Goal: Task Accomplishment & Management: Use online tool/utility

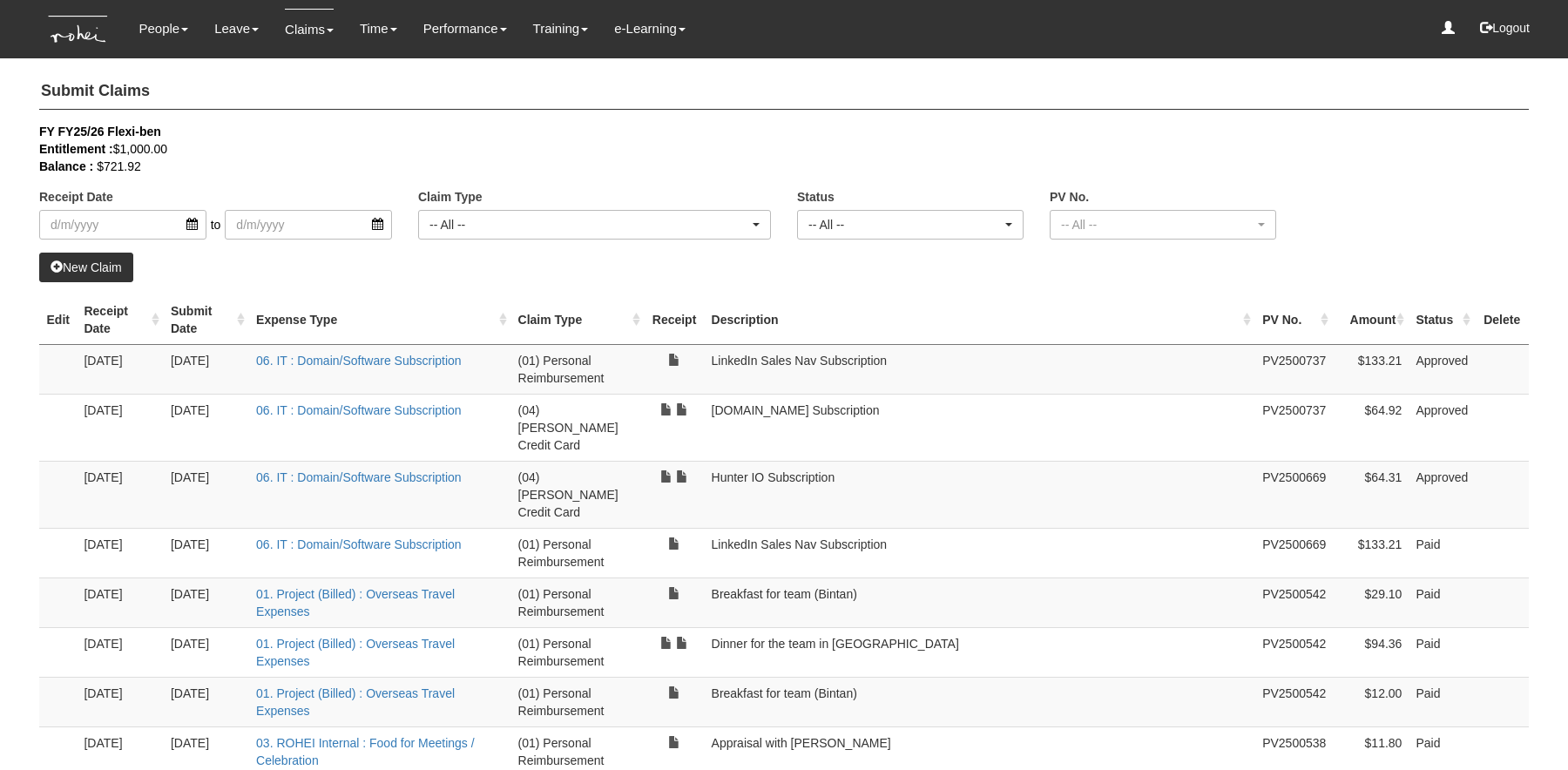
select select "50"
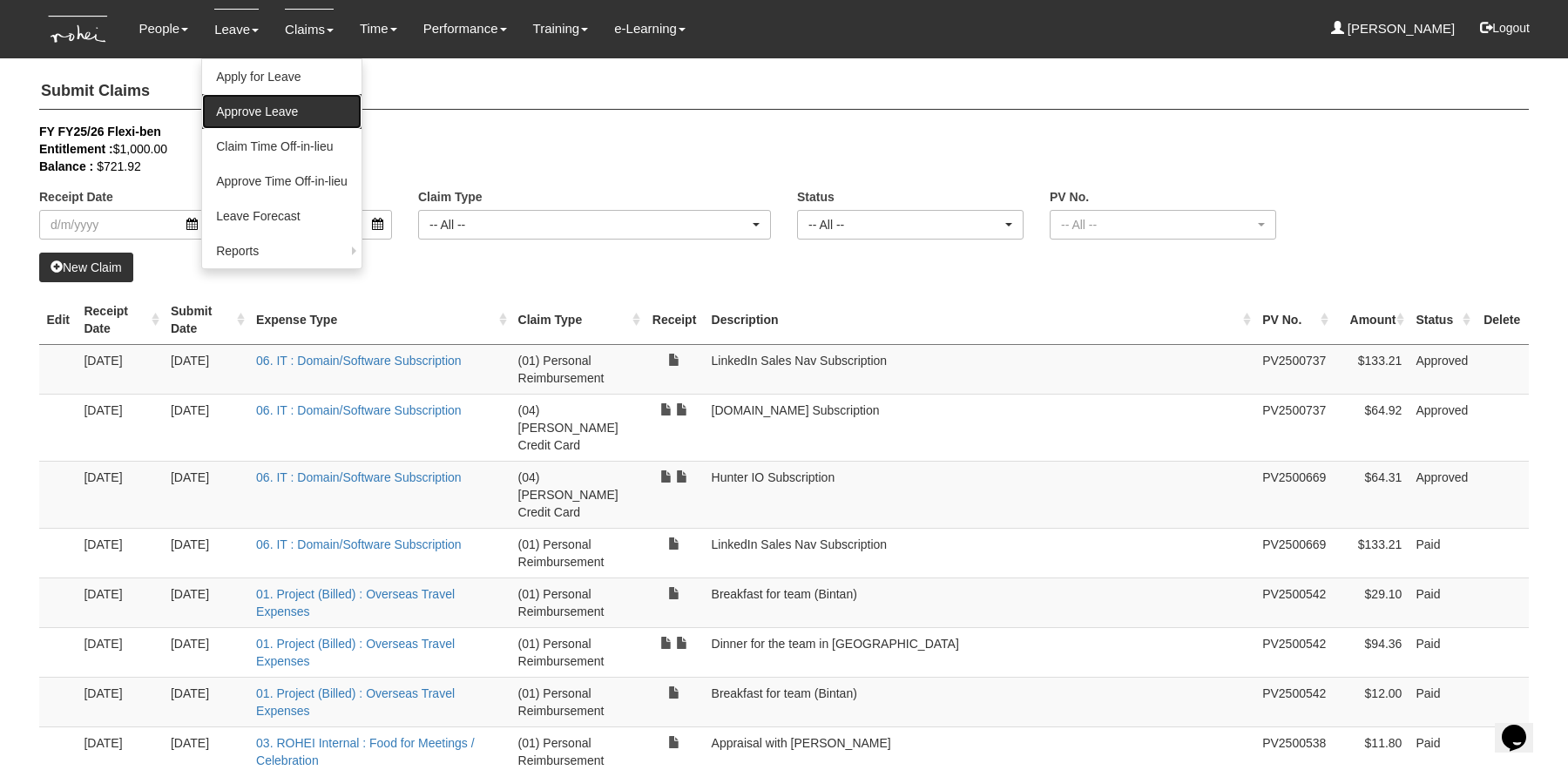
click at [253, 104] on link "Approve Leave" at bounding box center [282, 112] width 160 height 35
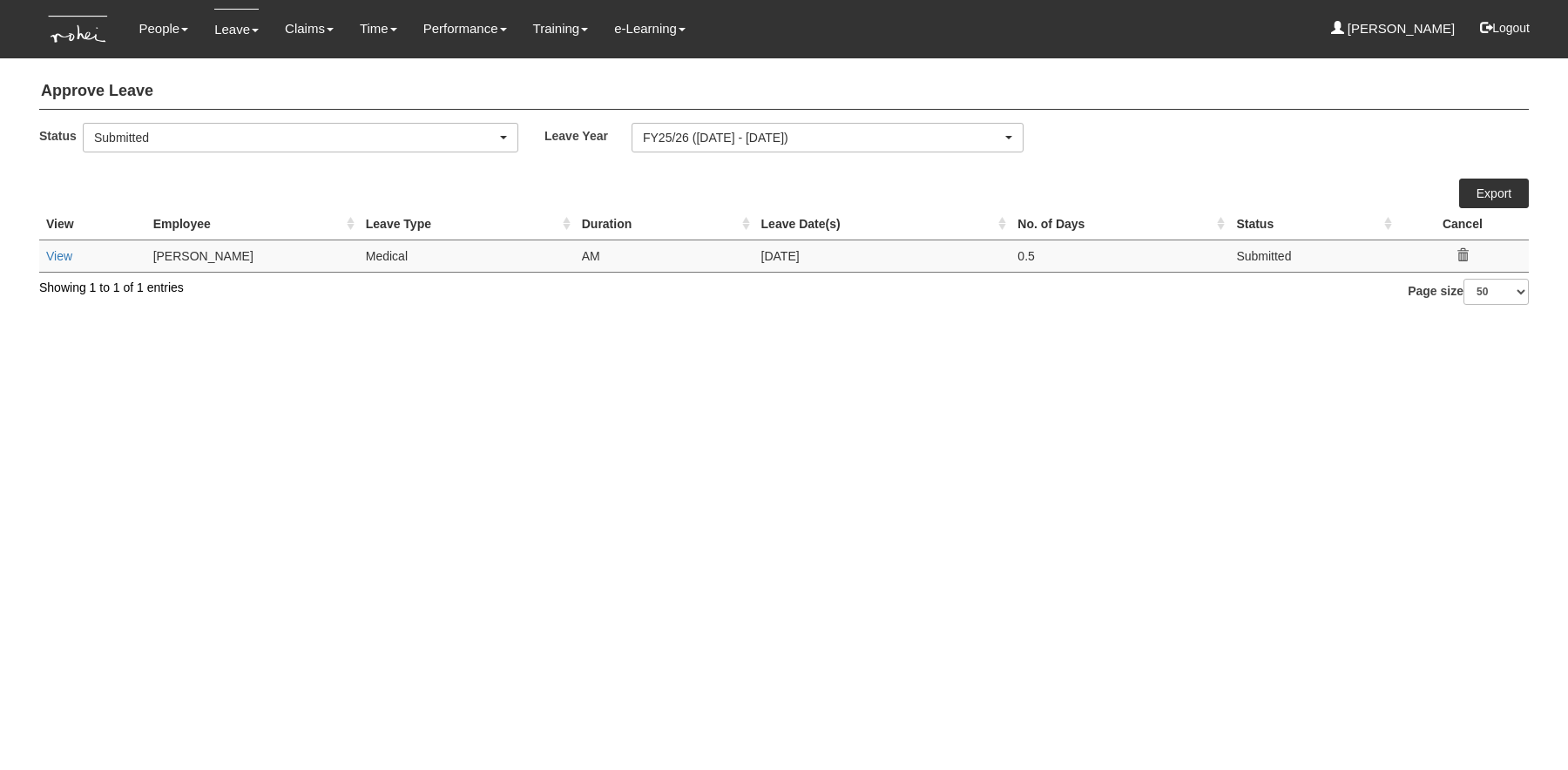
select select "50"
click at [50, 262] on td "View" at bounding box center [93, 255] width 107 height 32
click at [60, 251] on link "View" at bounding box center [59, 256] width 26 height 14
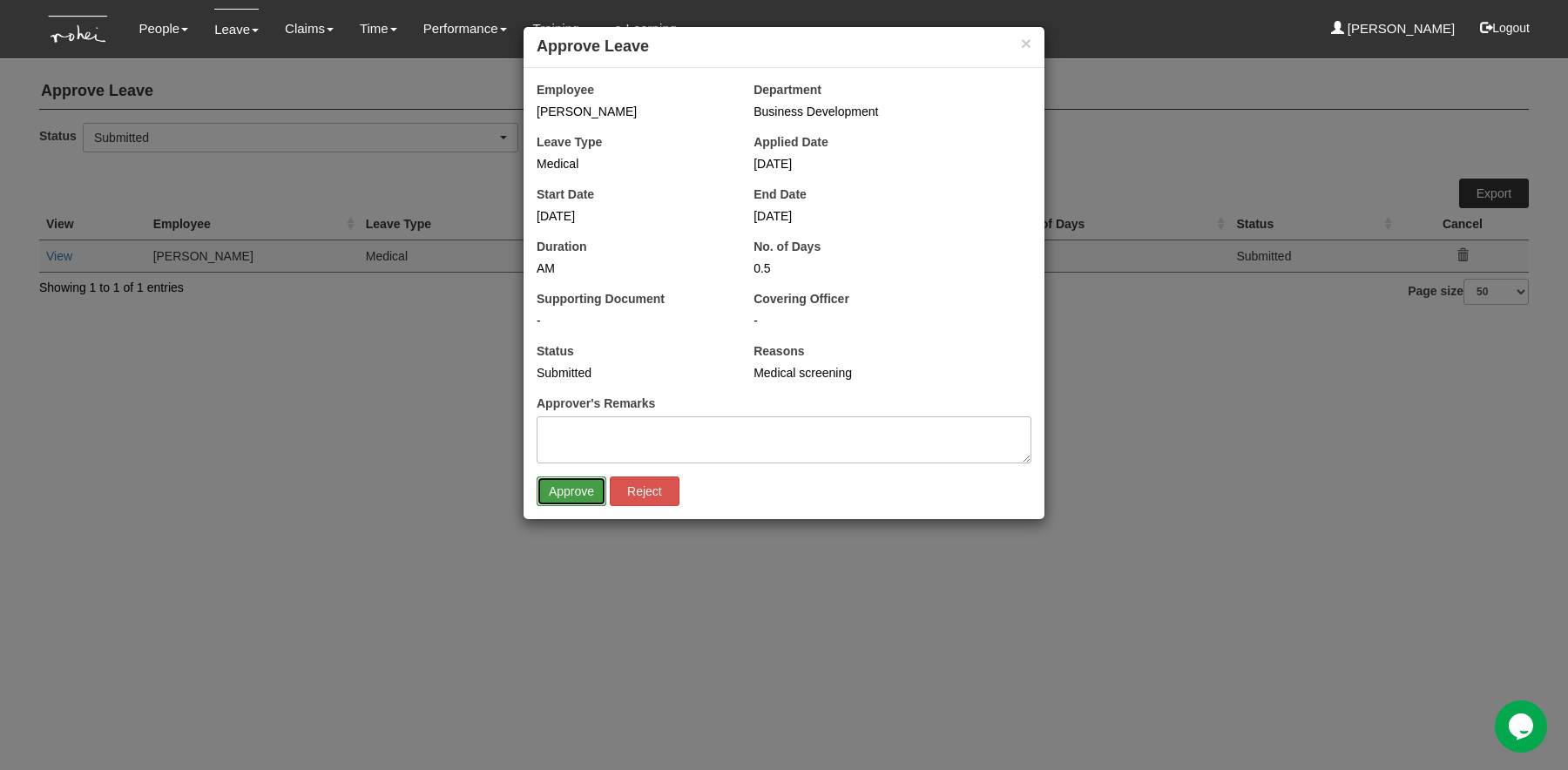
click at [567, 485] on input "Approve" at bounding box center [571, 491] width 70 height 29
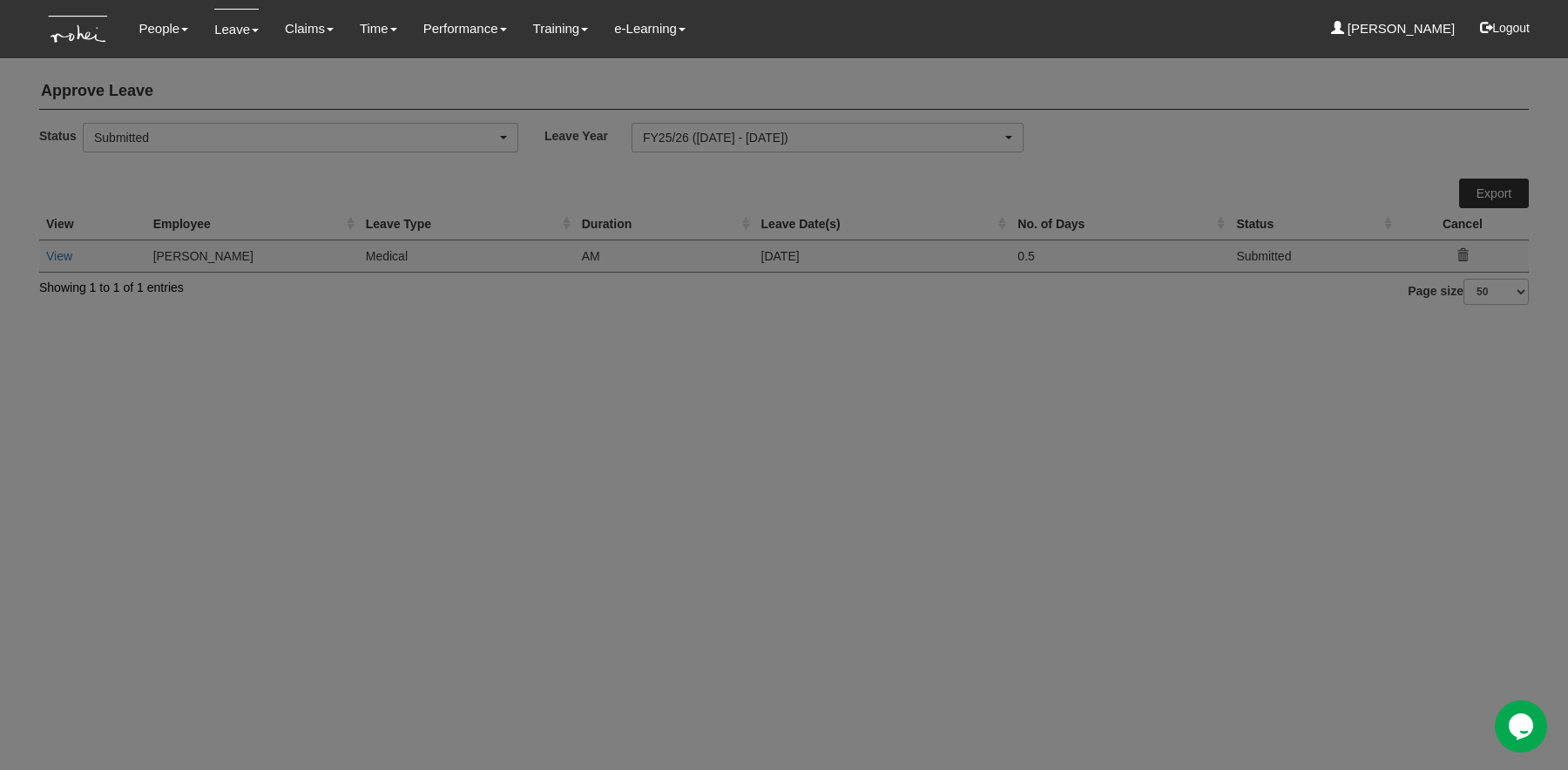
select select "50"
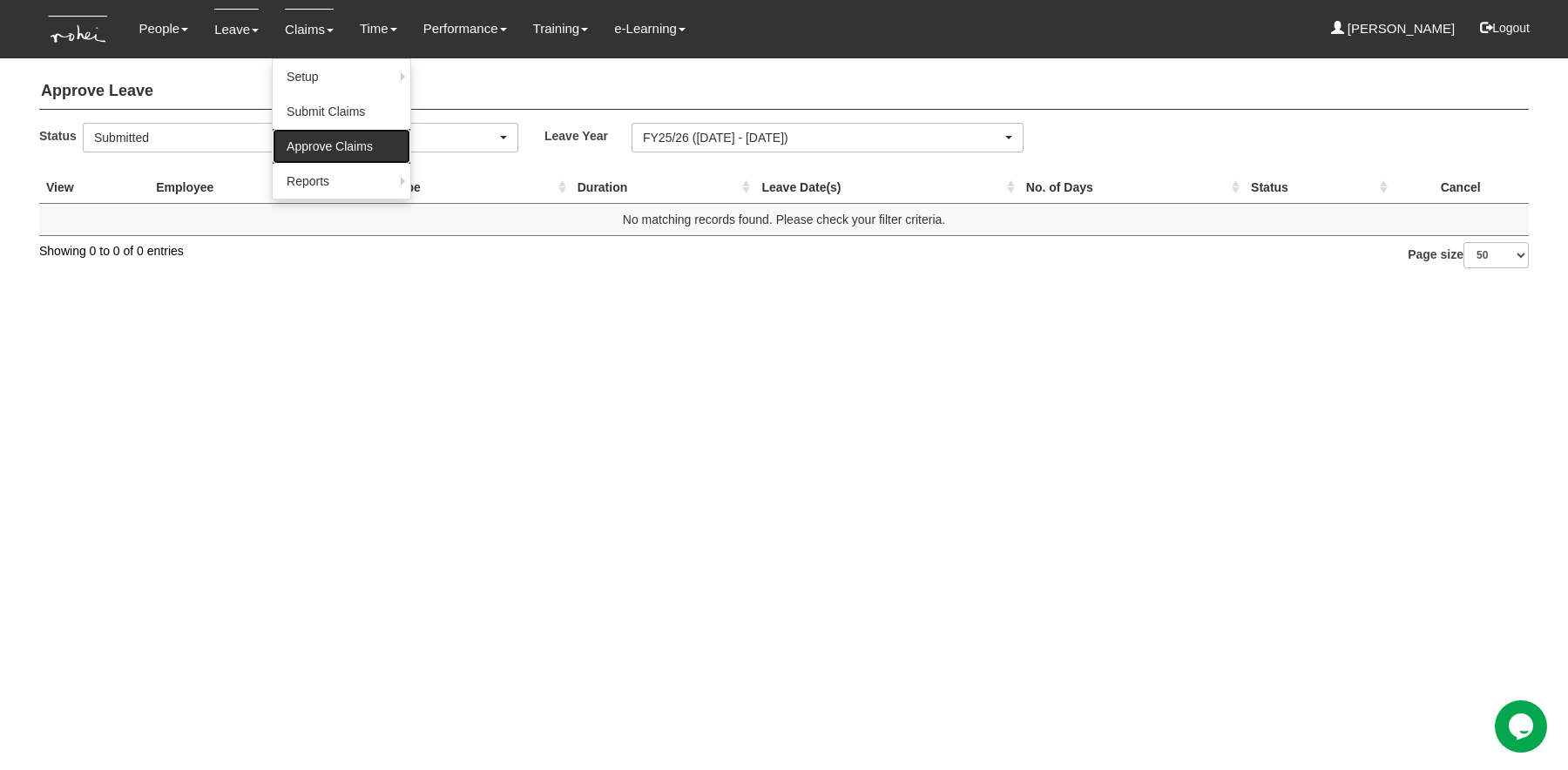
click at [310, 138] on link "Approve Claims" at bounding box center [341, 147] width 138 height 35
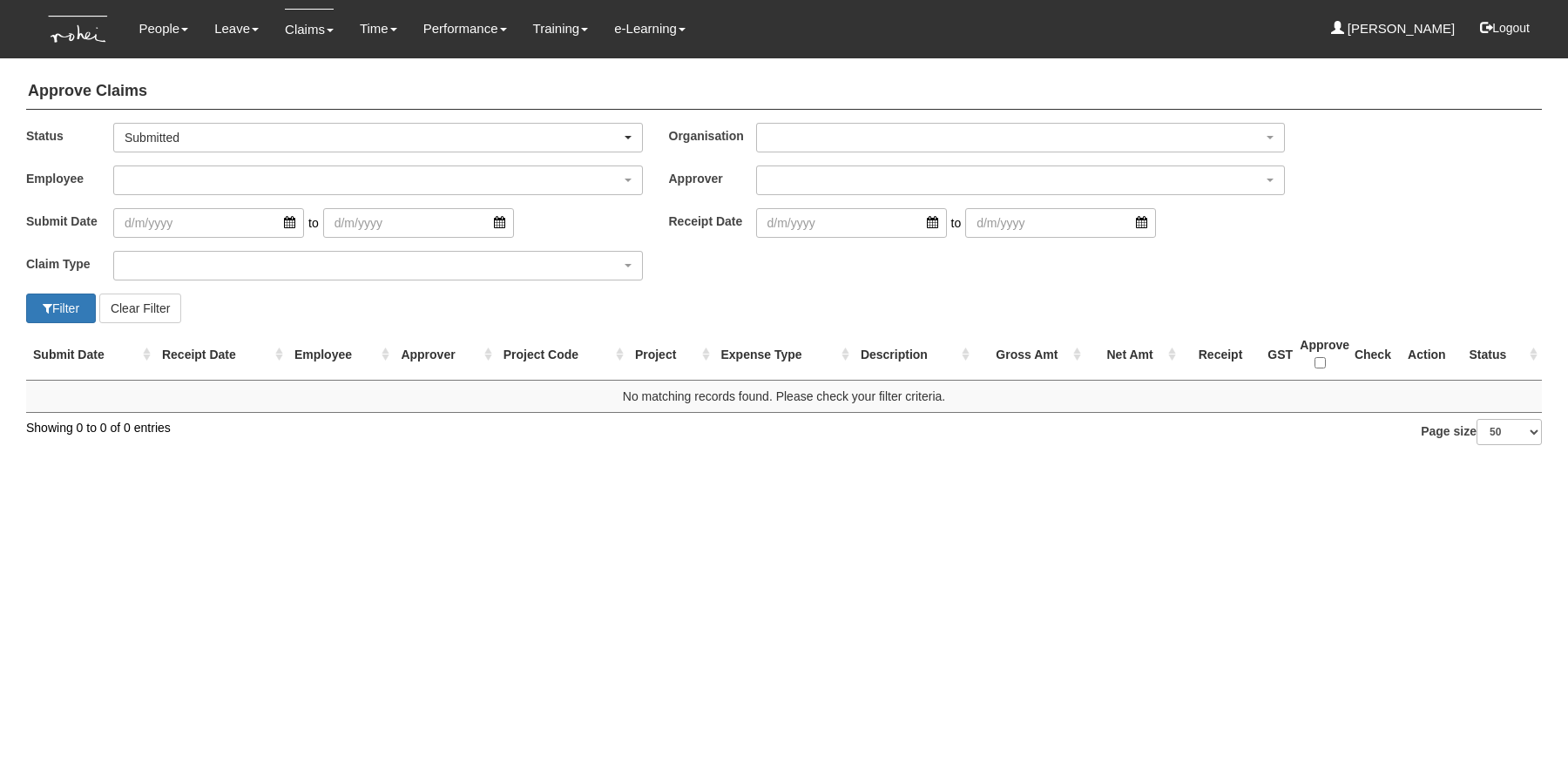
select select "50"
